Goal: Task Accomplishment & Management: Use online tool/utility

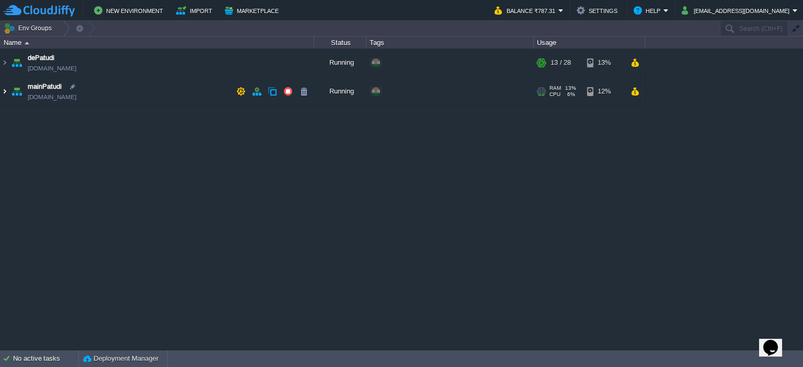
click at [6, 97] on img at bounding box center [5, 91] width 8 height 28
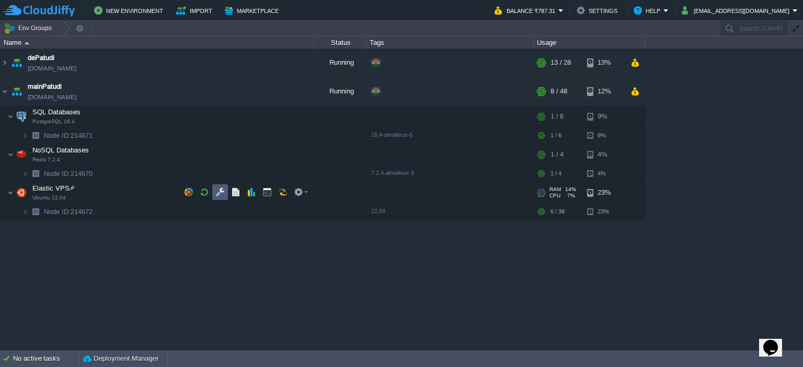
click at [222, 190] on button "button" at bounding box center [219, 192] width 9 height 9
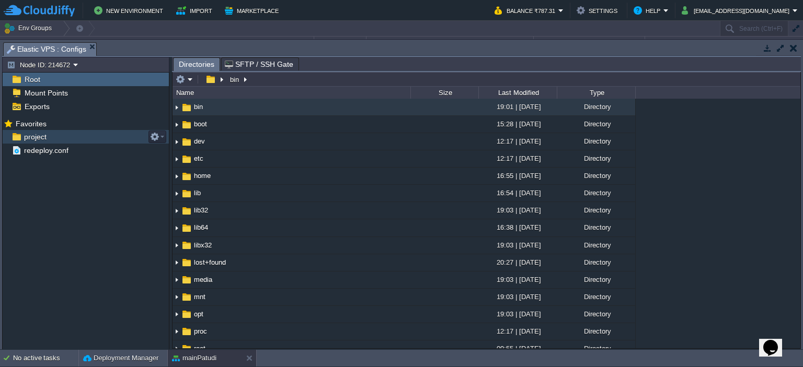
click at [67, 140] on div "project" at bounding box center [86, 137] width 166 height 14
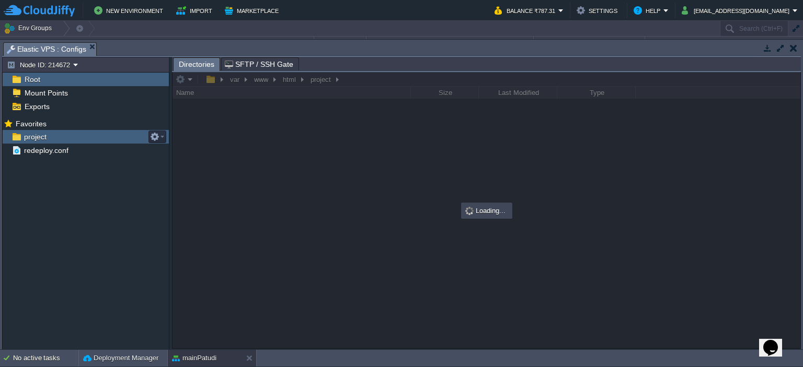
click at [67, 140] on div "project" at bounding box center [86, 137] width 166 height 14
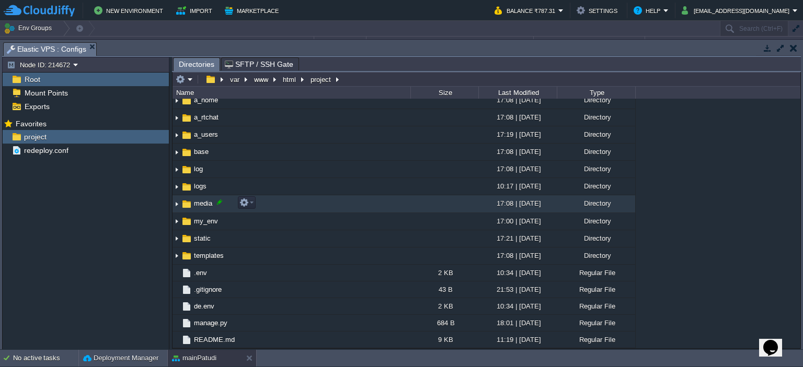
scroll to position [70, 0]
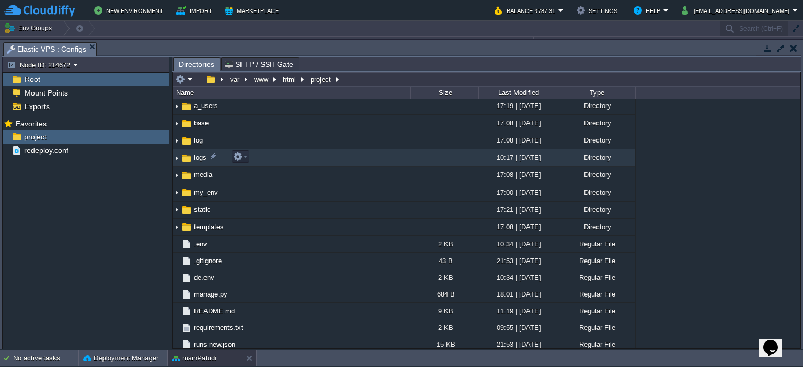
click at [292, 154] on td "logs" at bounding box center [292, 158] width 238 height 17
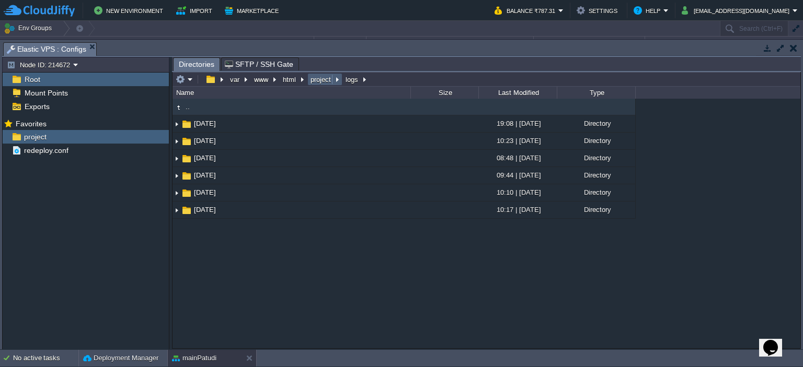
click at [317, 83] on button "project" at bounding box center [321, 79] width 25 height 9
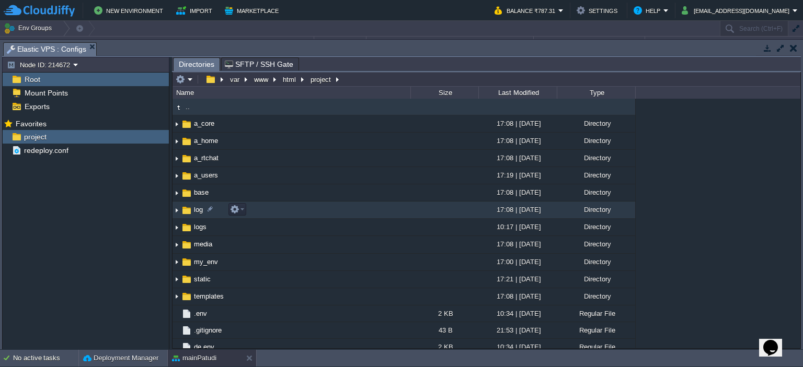
click at [299, 215] on td "log" at bounding box center [292, 210] width 238 height 17
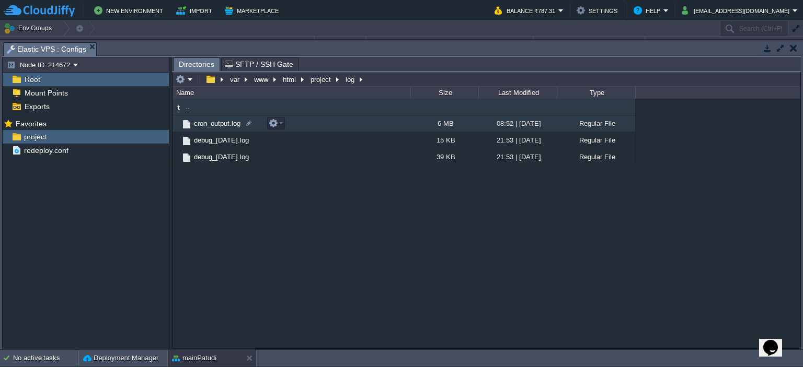
click at [376, 121] on td "cron_output.log" at bounding box center [292, 124] width 238 height 17
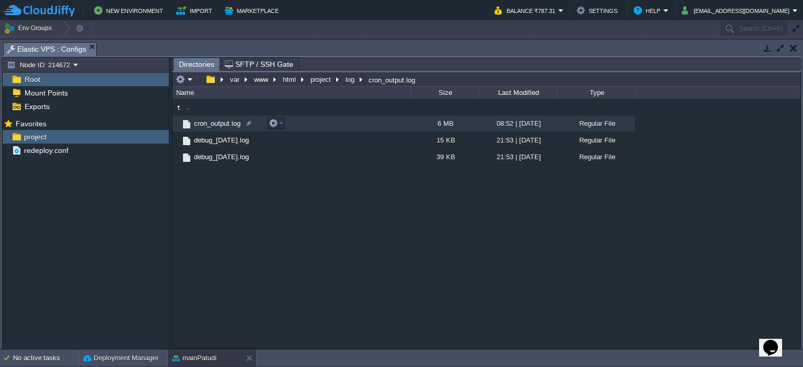
click at [376, 121] on td "cron_output.log" at bounding box center [292, 124] width 238 height 17
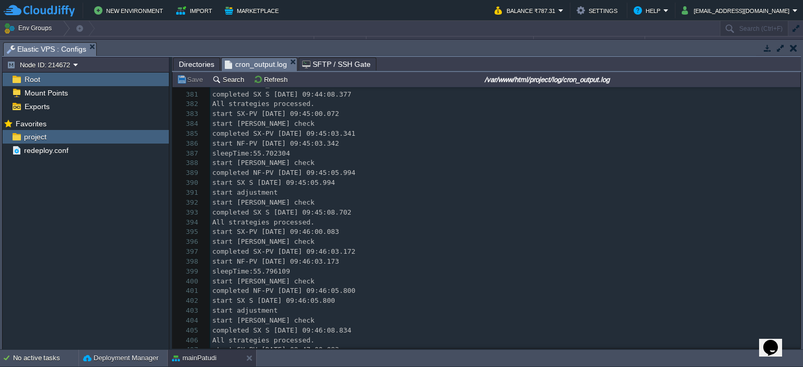
scroll to position [3762, 0]
drag, startPoint x: 800, startPoint y: 94, endPoint x: 788, endPoint y: 259, distance: 165.1
click at [788, 259] on div "var www html project log cron_output.log Name Size Last Modified Type .. cron_o…" at bounding box center [486, 210] width 629 height 277
click at [788, 259] on pre "completed SX-PV [DATE] 09:46:03.172" at bounding box center [505, 254] width 590 height 10
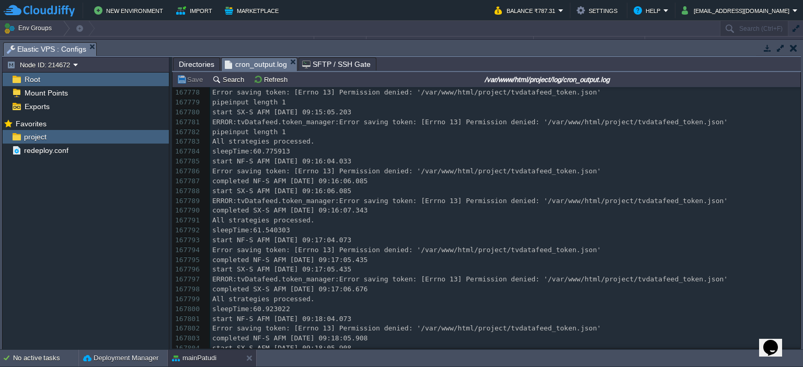
scroll to position [0, 0]
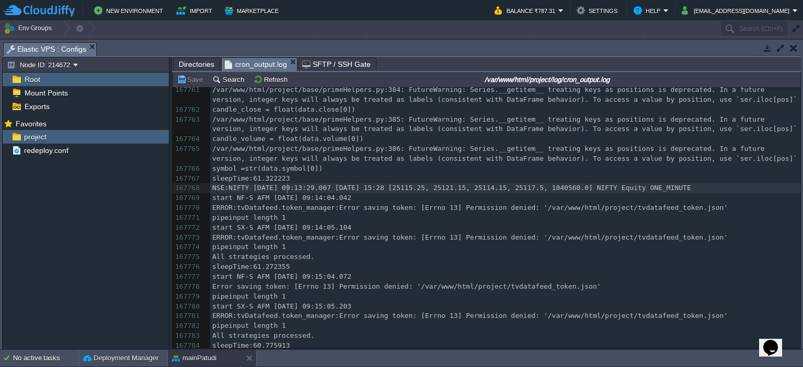
click at [286, 188] on div "167833 completed SX-PV [DATE] 09:46:03.172 167751 Error saving token: [Errno 13…" at bounding box center [505, 198] width 590 height 482
type textarea "NSE:NIFTY [DATE] 09:13:29.007 [DATE] 15:28 [25115.25, 25121.15, 25114.15, 25117…"
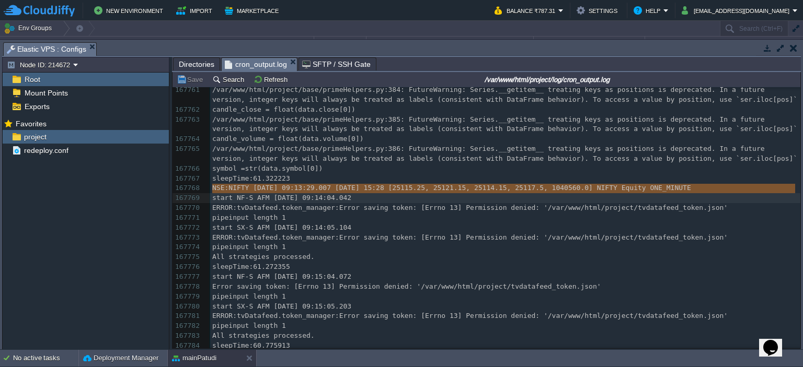
click at [298, 205] on div "x completed SX-PV [DATE] 09:46:03.172 167751 Error saving token: [Errno 13] Per…" at bounding box center [505, 198] width 590 height 482
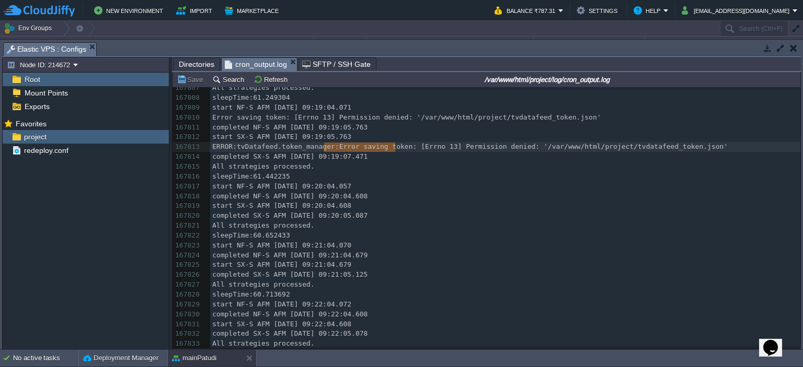
type textarea "Error saving token"
drag, startPoint x: 395, startPoint y: 144, endPoint x: 328, endPoint y: 150, distance: 66.6
click at [427, 165] on pre "All strategies processed." at bounding box center [505, 167] width 590 height 10
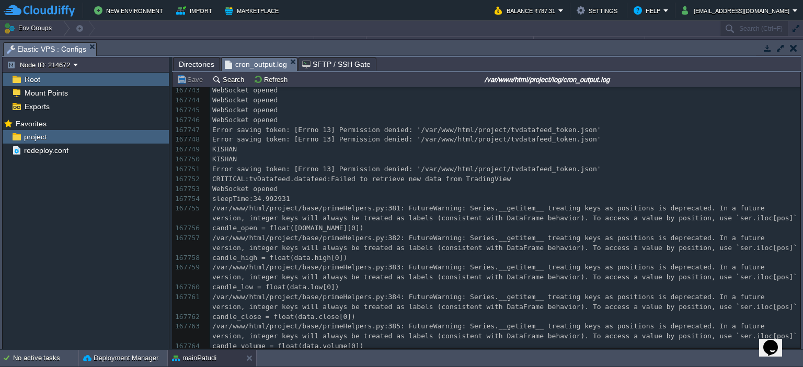
scroll to position [1656230, 0]
